Goal: Find specific page/section: Find specific page/section

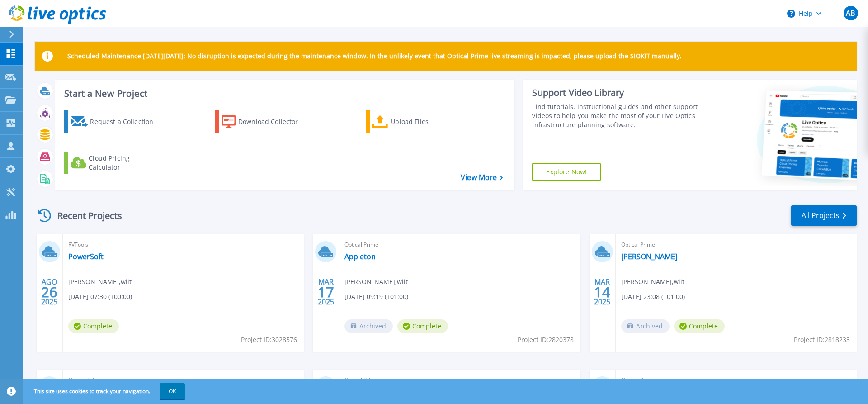
click at [630, 198] on div "Recent Projects All Projects AGO 26 2025 RVTools PowerSoft Adriano Bobatto , wi…" at bounding box center [446, 354] width 822 height 315
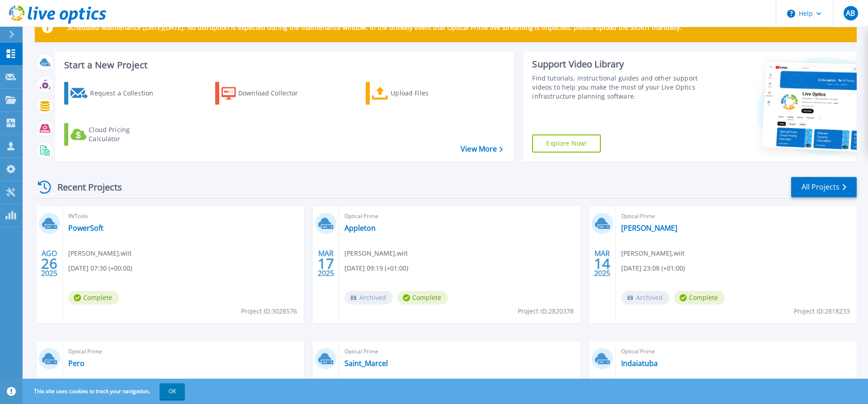
scroll to position [135, 0]
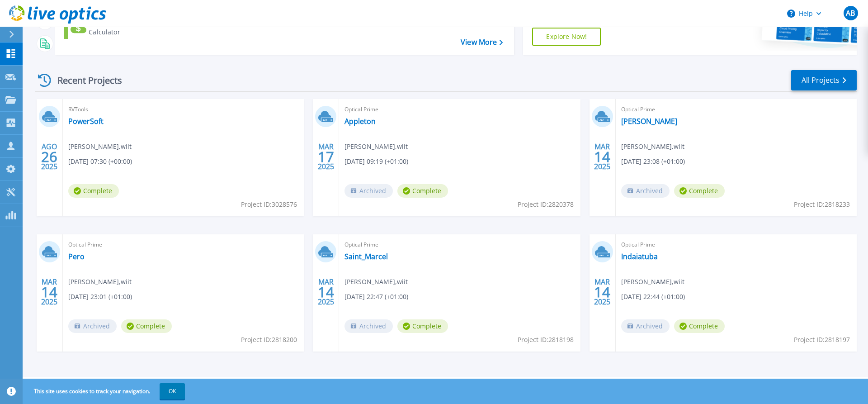
click at [501, 224] on div "AGO 26 2025 RVTools PowerSoft Adriano Bobatto , wiit 08/26/2025, 07:30 (+00:00)…" at bounding box center [442, 234] width 829 height 270
click at [185, 387] on button "OK" at bounding box center [172, 391] width 25 height 16
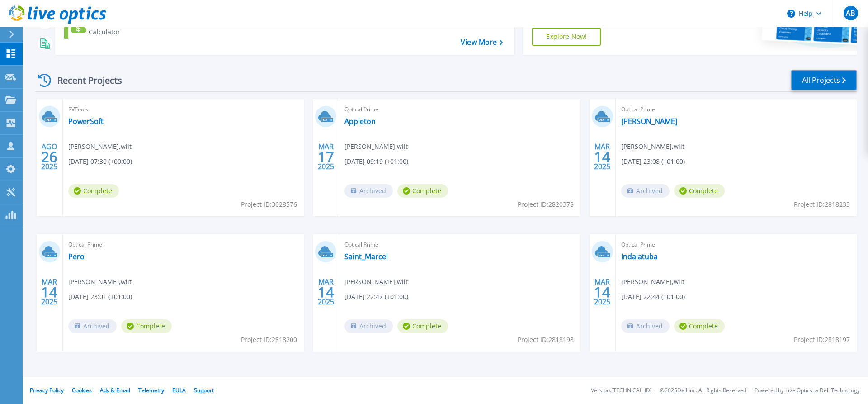
click at [813, 84] on link "All Projects" at bounding box center [824, 80] width 66 height 20
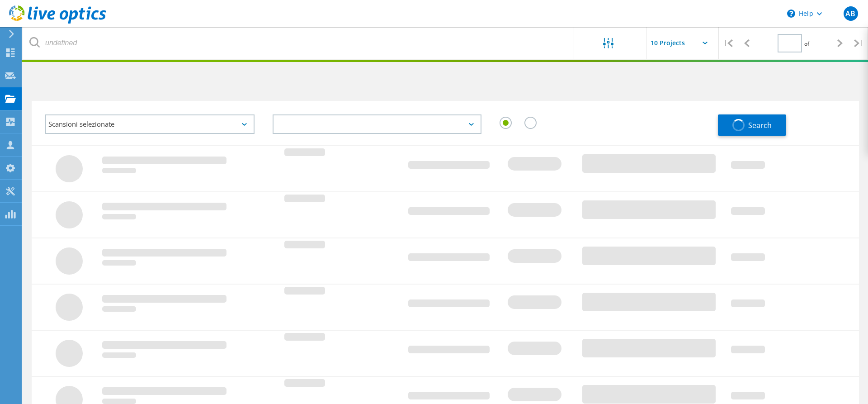
type input "1"
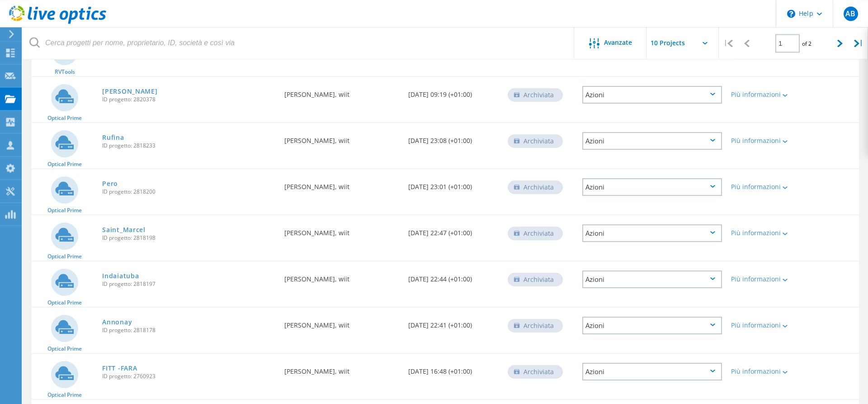
scroll to position [75, 0]
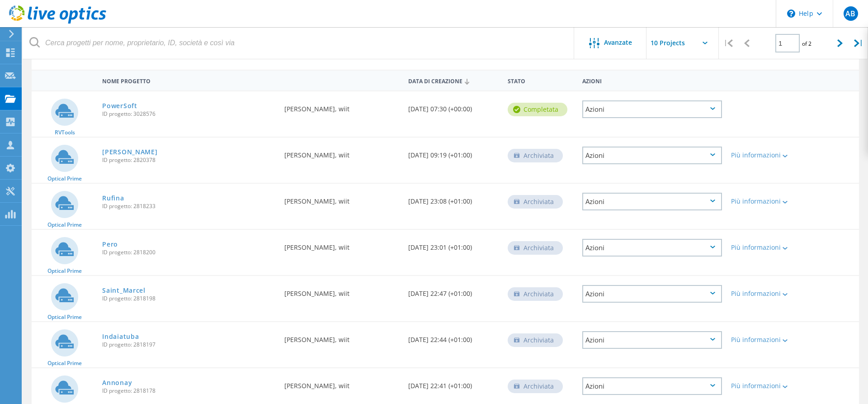
click at [125, 111] on span "ID progetto: 3028576" at bounding box center [188, 113] width 173 height 5
click at [124, 107] on link "PowerSoft" at bounding box center [119, 106] width 35 height 6
